Goal: Find specific page/section: Find specific page/section

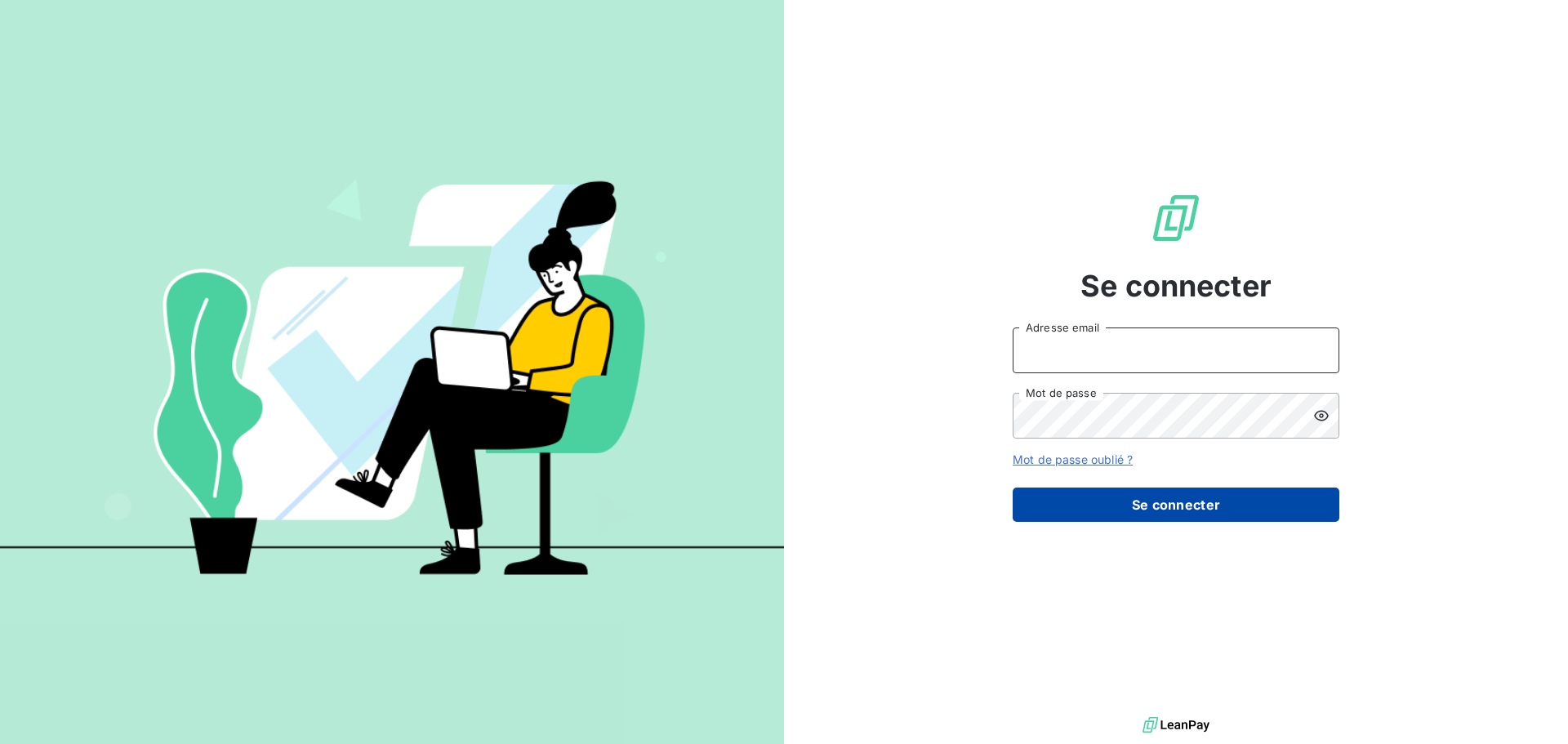
type input "[EMAIL_ADDRESS][DOMAIN_NAME]"
click at [1137, 505] on button "Se connecter" at bounding box center [1175, 504] width 327 height 34
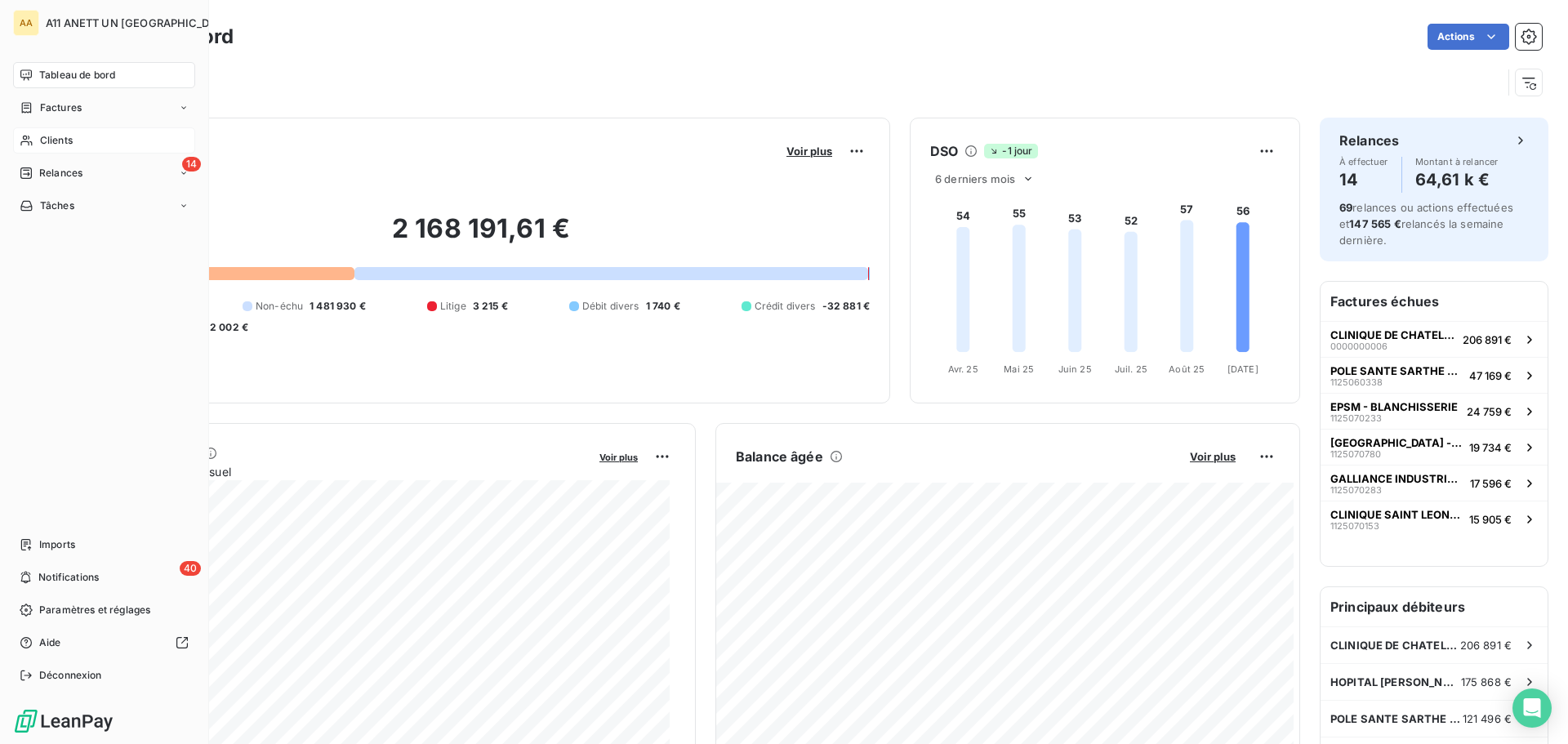
click at [64, 139] on span "Clients" at bounding box center [56, 140] width 33 height 15
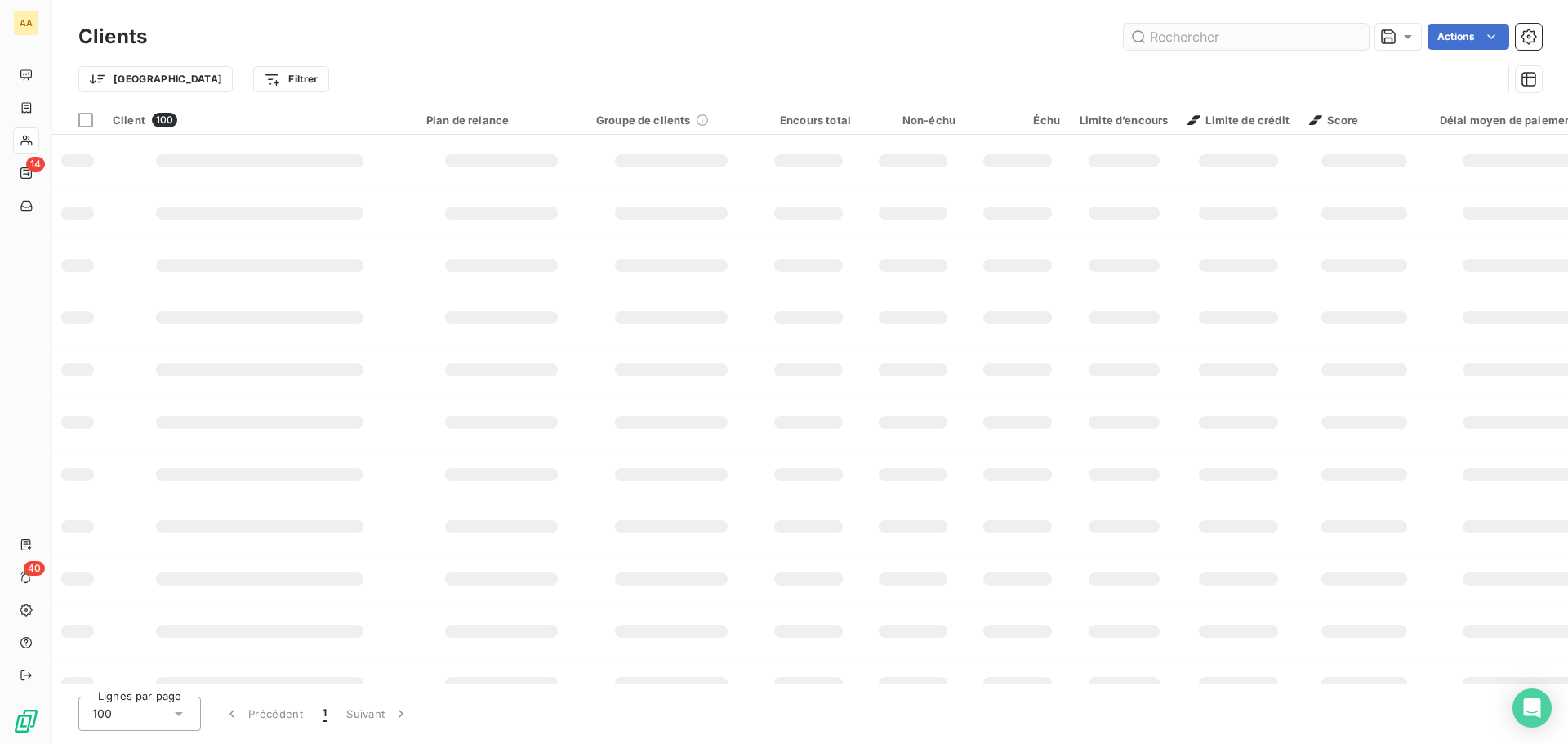
click at [1190, 36] on input "text" at bounding box center [1246, 36] width 245 height 26
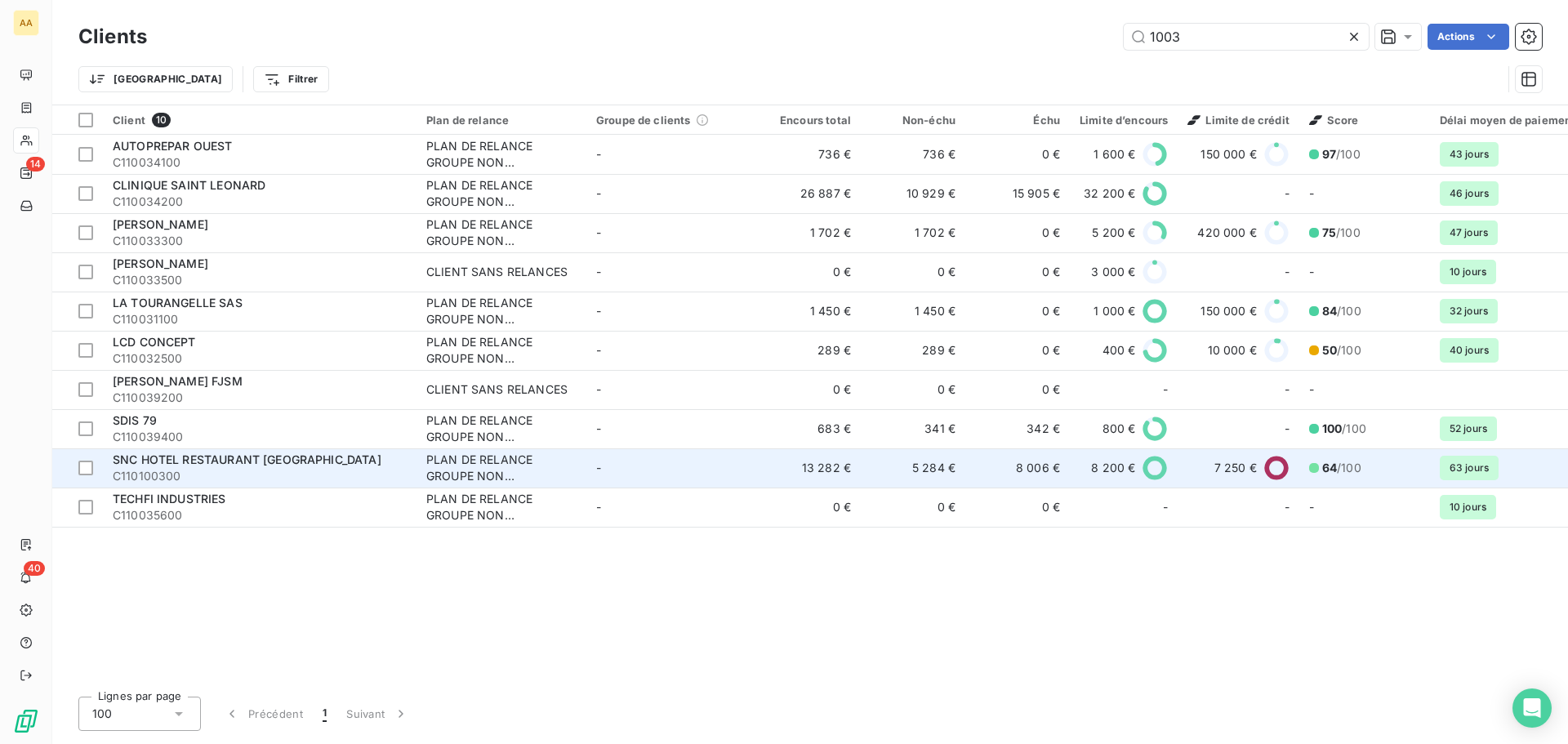
type input "1003"
click at [244, 462] on span "SNC HOTEL RESTAURANT [GEOGRAPHIC_DATA]" at bounding box center [247, 459] width 269 height 14
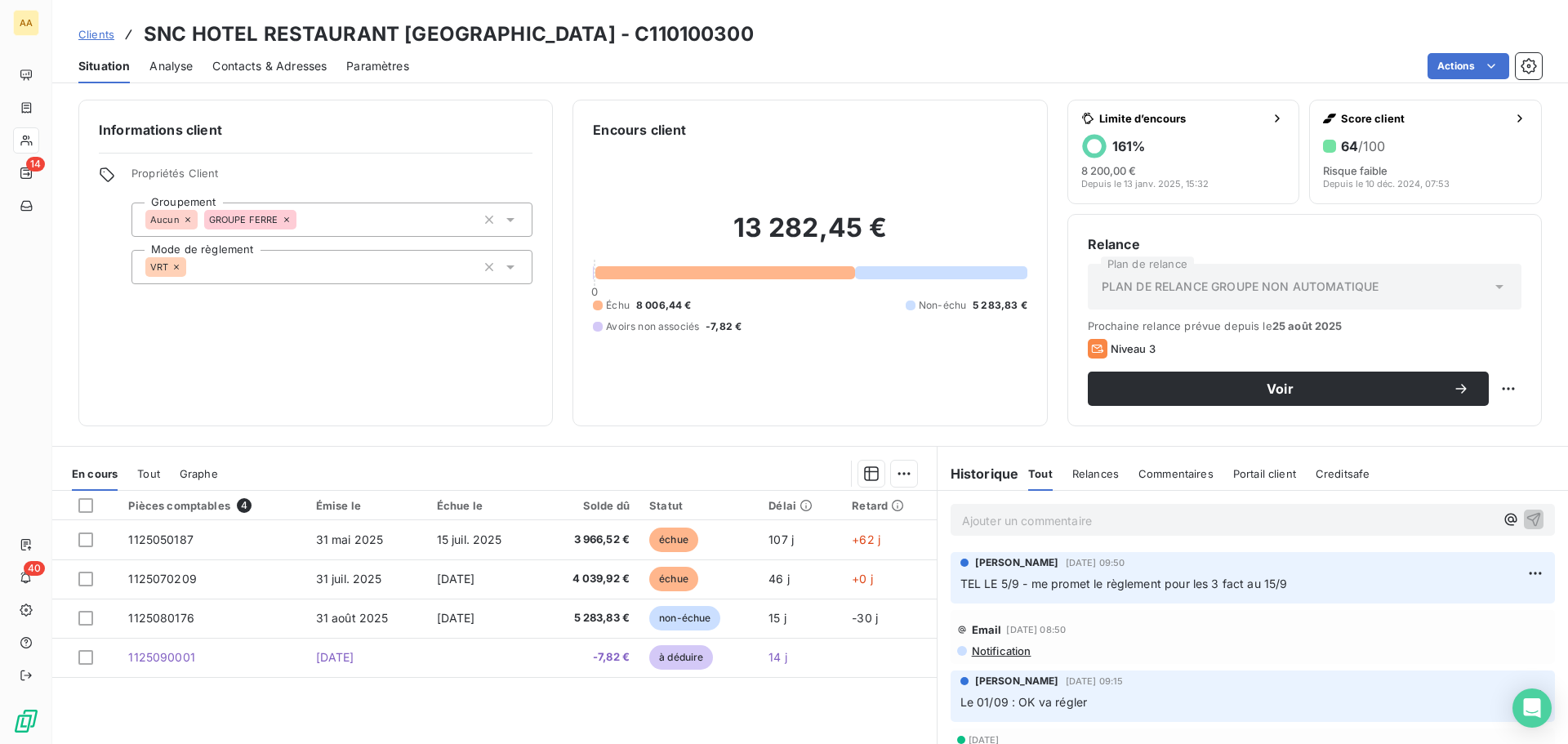
scroll to position [82, 0]
